Goal: Navigation & Orientation: Find specific page/section

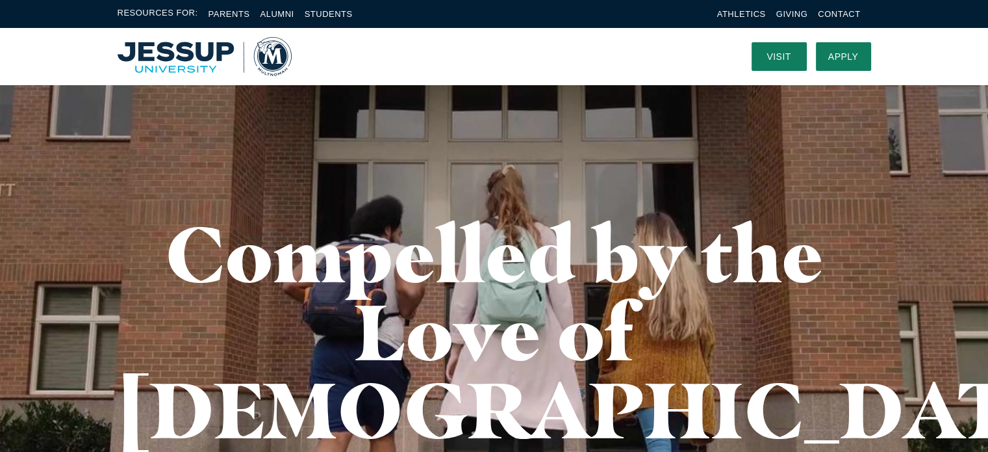
click at [189, 57] on img "Home" at bounding box center [205, 56] width 174 height 39
click at [339, 17] on link "Students" at bounding box center [329, 14] width 48 height 10
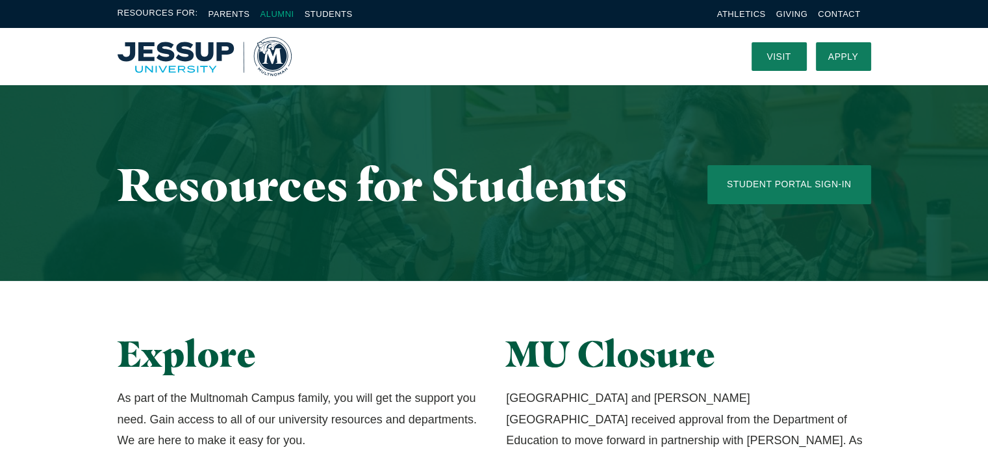
click at [288, 12] on link "Alumni" at bounding box center [277, 14] width 34 height 10
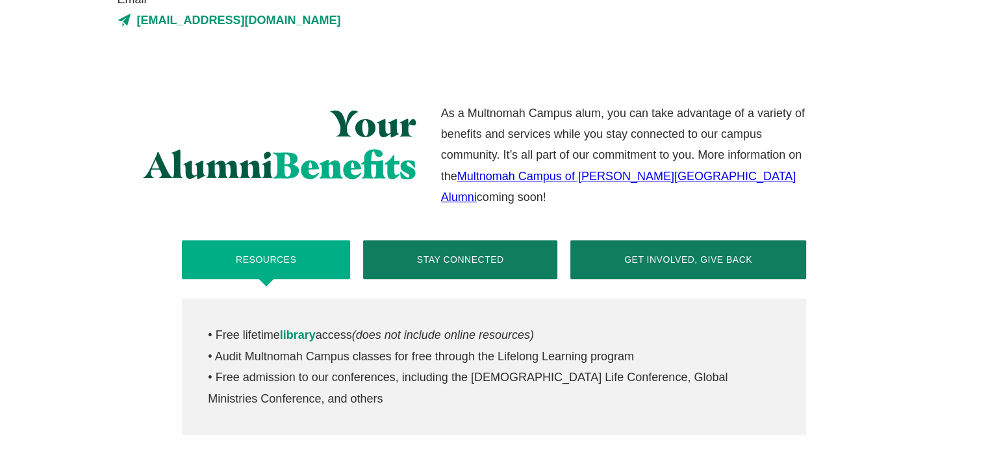
scroll to position [441, 0]
